Goal: Task Accomplishment & Management: Complete application form

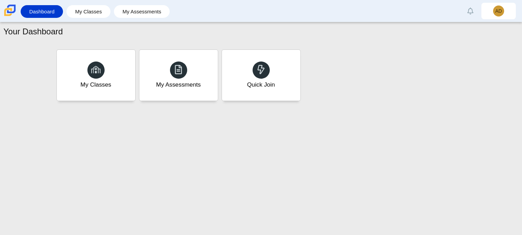
click at [35, 14] on link "Dashboard" at bounding box center [41, 11] width 35 height 13
click at [257, 85] on div "Quick Join" at bounding box center [260, 84] width 29 height 9
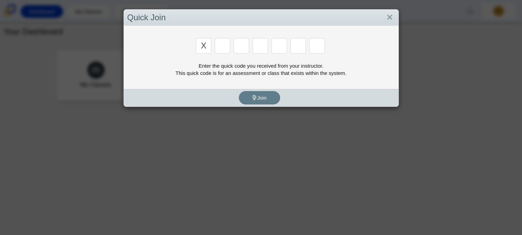
type input "x"
type input "D"
type input "5"
type input "4"
type input "v"
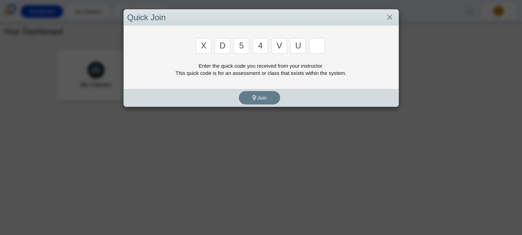
type input "u"
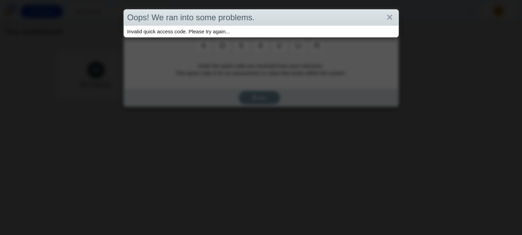
type input "r"
click at [394, 13] on link "Close" at bounding box center [389, 18] width 11 height 12
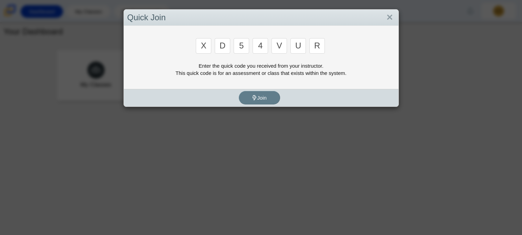
click at [320, 47] on input "r" at bounding box center [316, 45] width 15 height 15
type input "t"
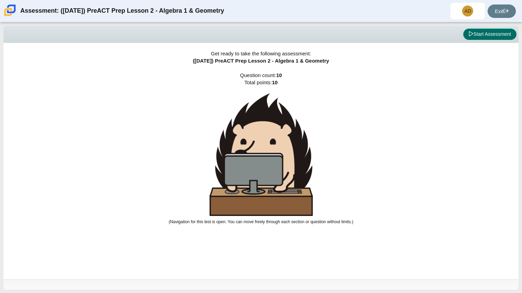
click at [480, 39] on button "Start Assessment" at bounding box center [489, 35] width 53 height 12
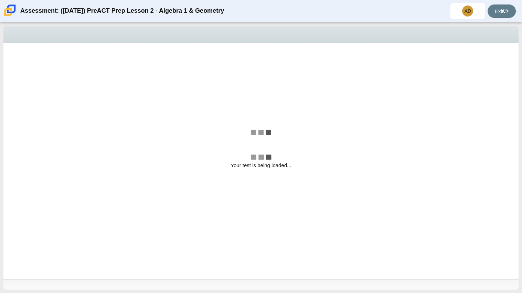
select select "bbf5d072-3e0b-44c4-9a12-6e7c9033f65b"
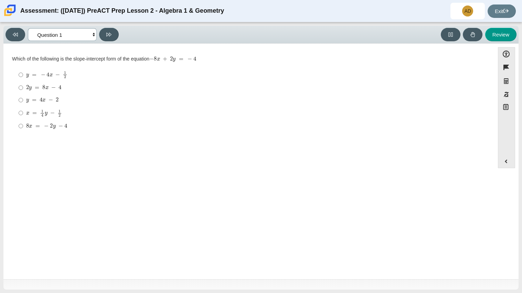
click at [89, 35] on select "Questions Question 1 Question 2 Question 3 Question 4 Question 5 Question 6 Que…" at bounding box center [62, 34] width 69 height 13
click at [198, 121] on label "8 x = − 2 y − 4 8 x = − 2 y − 4" at bounding box center [249, 126] width 471 height 12
click at [23, 121] on input "8 x = − 2 y − 4 8 x = − 2 y − 4" at bounding box center [21, 126] width 4 height 12
radio input "true"
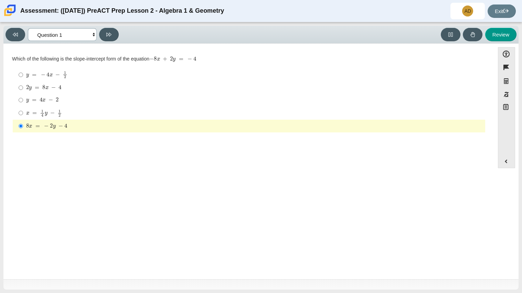
click at [56, 40] on select "Questions Question 1 Question 2 Question 3 Question 4 Question 5 Question 6 Que…" at bounding box center [62, 34] width 69 height 13
click at [28, 28] on select "Questions Question 1 Question 2 Question 3 Question 4 Question 5 Question 6 Que…" at bounding box center [62, 34] width 69 height 13
click at [76, 36] on select "Questions Question 1 Question 2 Question 3 Question 4 Question 5 Question 6 Que…" at bounding box center [62, 34] width 69 height 13
select select "ed62e223-81bd-4cbf-ab48-ab975844bd1f"
click at [28, 28] on select "Questions Question 1 Question 2 Question 3 Question 4 Question 5 Question 6 Que…" at bounding box center [62, 34] width 69 height 13
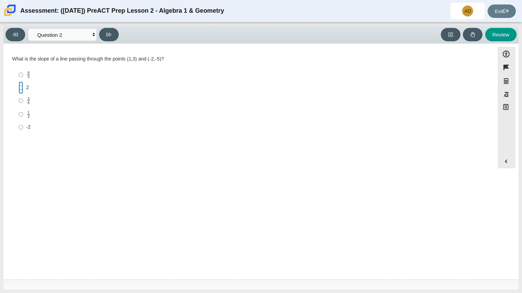
click at [20, 93] on input "2 2" at bounding box center [21, 88] width 4 height 12
radio input "true"
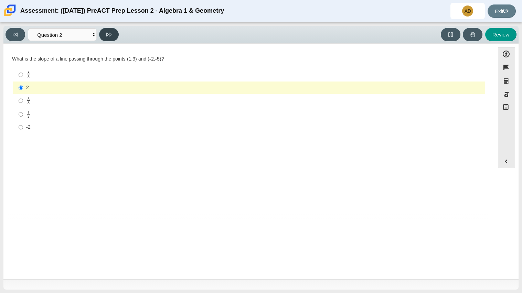
click at [113, 36] on button at bounding box center [109, 34] width 20 height 13
select select "97f4f5fa-a52e-4fed-af51-565bfcdf47cb"
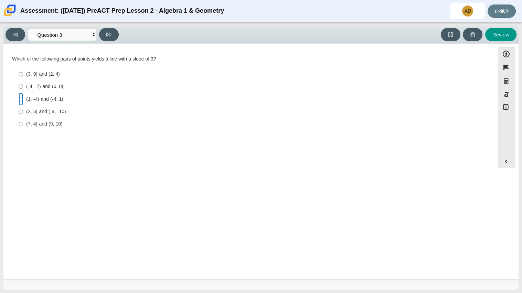
click at [22, 98] on input "(1, -4) and (-4, 1) (1, -4) and (-4, 1)" at bounding box center [21, 99] width 4 height 12
radio input "true"
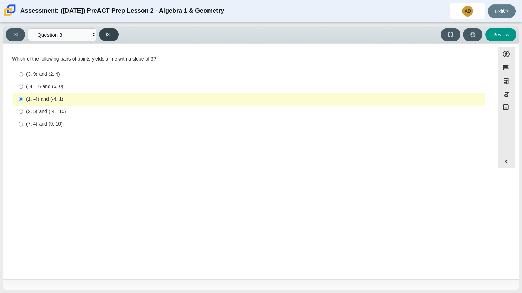
click at [110, 37] on button at bounding box center [109, 34] width 20 height 13
select select "89427bb7-e313-4f00-988f-8b8255897029"
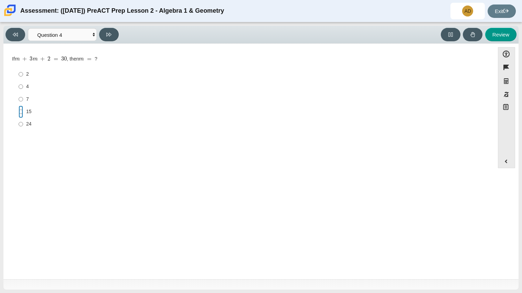
click at [19, 111] on input "15 15" at bounding box center [21, 112] width 4 height 12
radio input "true"
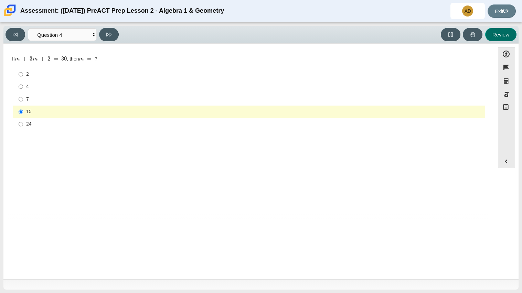
click at [507, 29] on button "Review" at bounding box center [500, 34] width 31 height 13
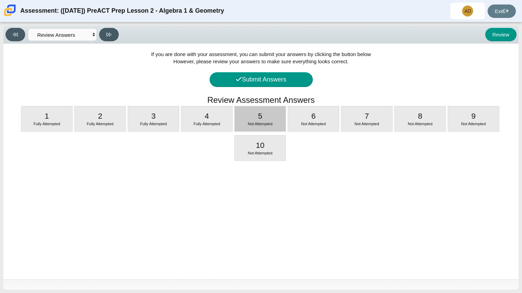
click at [247, 119] on div "5 Not Attempted" at bounding box center [260, 118] width 51 height 25
select select "489dcffd-4e6a-49cf-a9d6-ad1d4a911a4e"
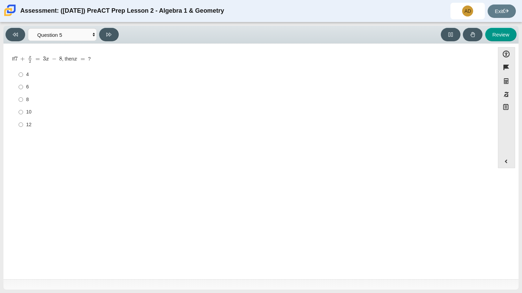
click at [17, 103] on label "8 8" at bounding box center [249, 99] width 471 height 12
click at [19, 103] on input "8 8" at bounding box center [21, 99] width 4 height 12
radio input "true"
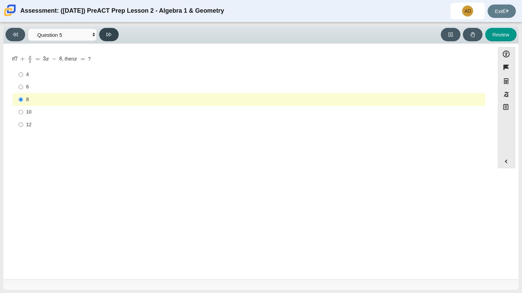
click at [117, 34] on button at bounding box center [109, 34] width 20 height 13
select select "210571de-36a6-4d8e-a361-ceff8ef801dc"
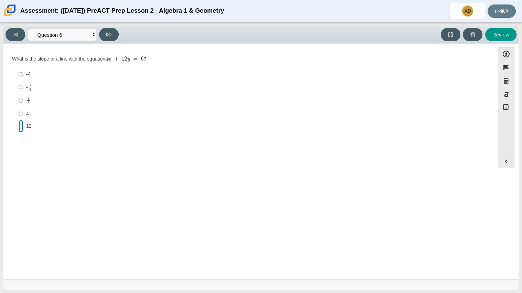
click at [22, 126] on input "12 12" at bounding box center [21, 126] width 4 height 12
radio input "true"
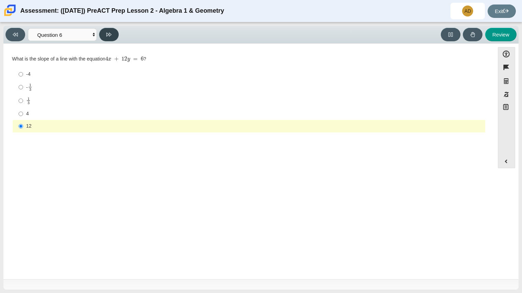
click at [106, 37] on button at bounding box center [109, 34] width 20 height 13
select select "ec95ace6-bebc-42b8-9428-40567494d4da"
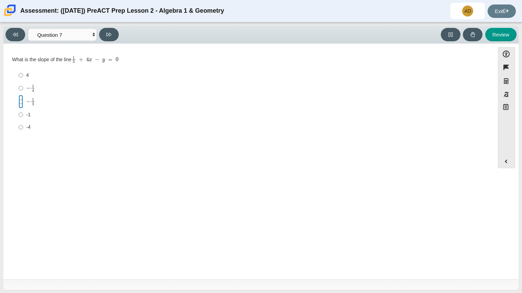
click at [19, 102] on input "− 1 3 negative 1 third" at bounding box center [21, 101] width 4 height 13
radio input "true"
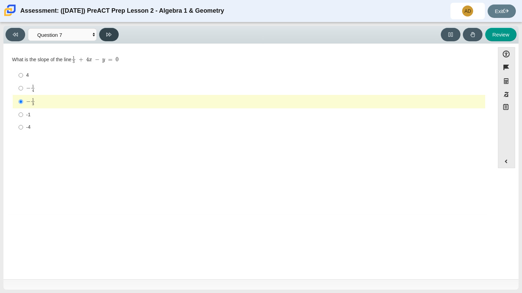
click at [110, 40] on button at bounding box center [109, 34] width 20 height 13
select select "ce81fe10-bf29-4b5e-8bd7-4f47f2fed4d8"
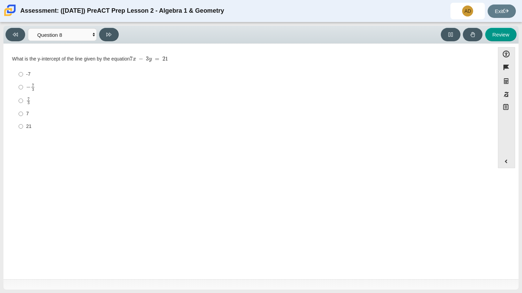
click at [29, 62] on div "What is the y-intercept of the line given by the equation 7 x − 3 y = 21" at bounding box center [249, 59] width 474 height 7
click at [21, 99] on input "7 3 7 thirds" at bounding box center [21, 100] width 4 height 13
radio input "true"
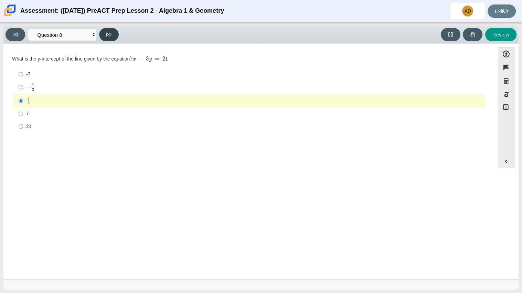
click at [114, 30] on button at bounding box center [109, 34] width 20 height 13
select select "14773eaf-2ca1-47ae-afe7-a624a56f34b3"
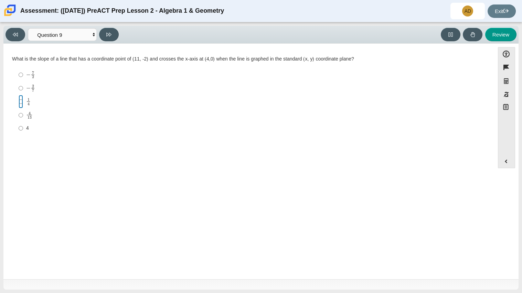
click at [19, 101] on input "1 4 1 fourth" at bounding box center [21, 101] width 4 height 13
radio input "true"
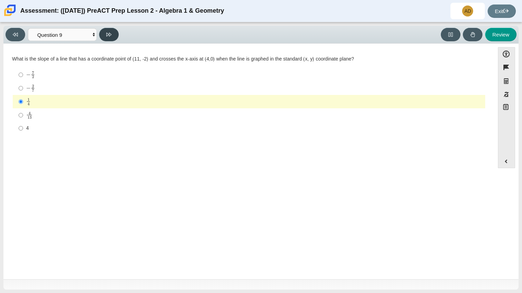
click at [106, 39] on button at bounding box center [109, 34] width 20 height 13
select select "96b71634-eacb-4f7e-8aef-411727d9bcba"
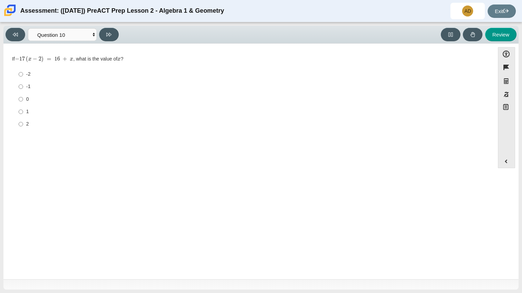
click at [28, 127] on div "2" at bounding box center [254, 124] width 456 height 7
click at [23, 127] on input "2 2" at bounding box center [21, 124] width 4 height 12
radio input "true"
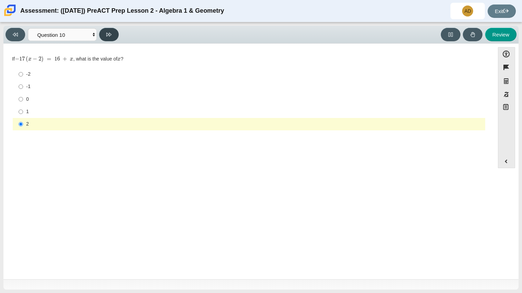
click at [113, 40] on button at bounding box center [109, 34] width 20 height 13
select select "review"
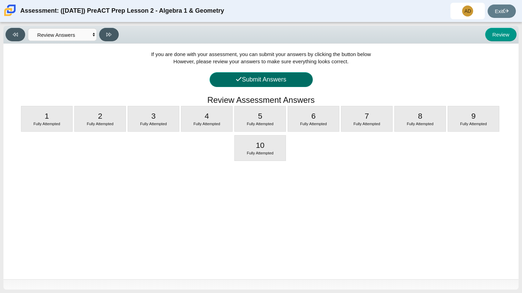
click at [224, 76] on button "Submit Answers" at bounding box center [260, 79] width 103 height 15
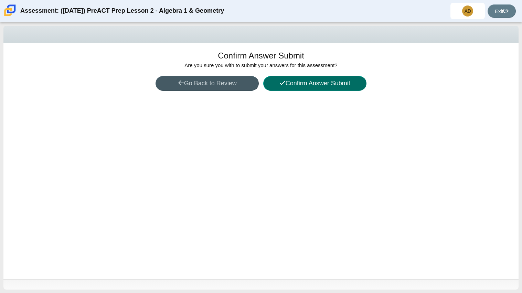
click at [284, 80] on button "Confirm Answer Submit" at bounding box center [314, 83] width 103 height 15
